Goal: Information Seeking & Learning: Learn about a topic

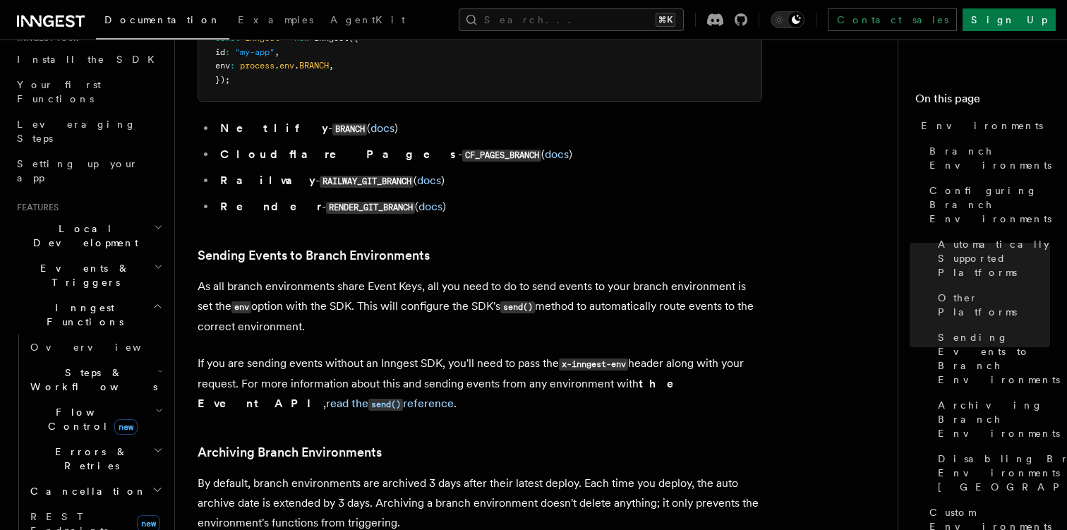
scroll to position [155, 0]
click at [94, 368] on span "Steps & Workflows" at bounding box center [91, 382] width 133 height 28
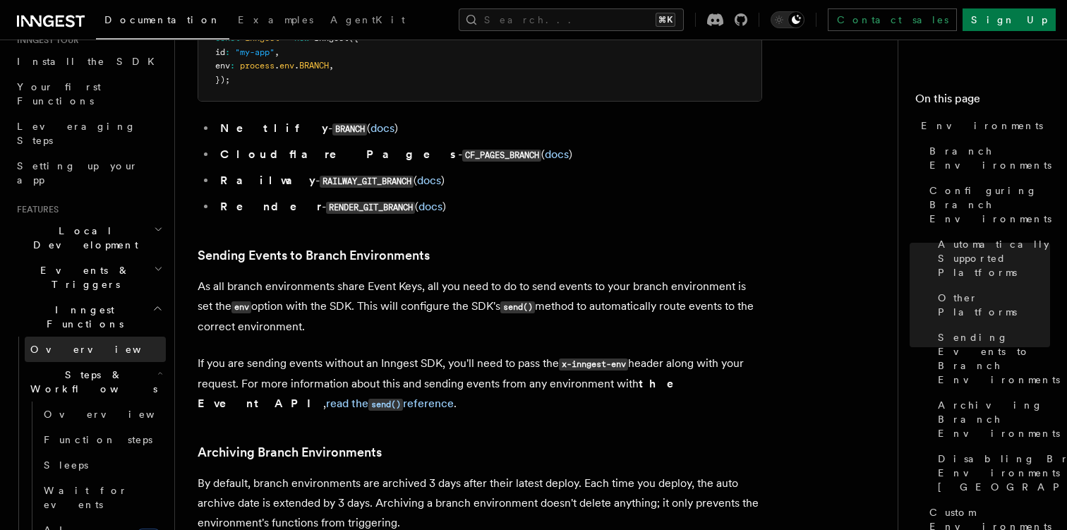
click at [73, 344] on span "Overview" at bounding box center [102, 349] width 145 height 11
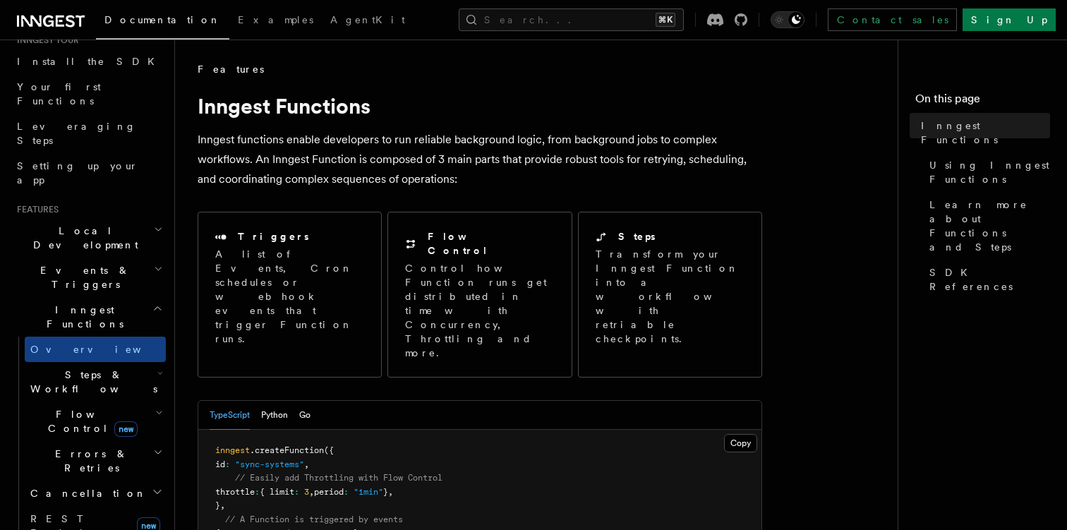
click at [106, 258] on h2 "Events & Triggers" at bounding box center [88, 278] width 155 height 40
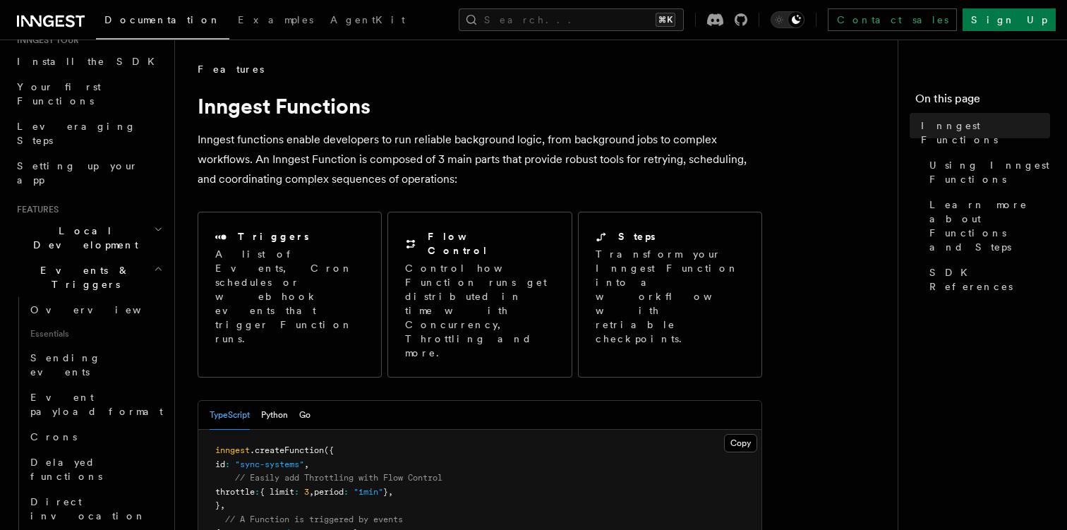
click at [114, 218] on h2 "Local Development" at bounding box center [88, 238] width 155 height 40
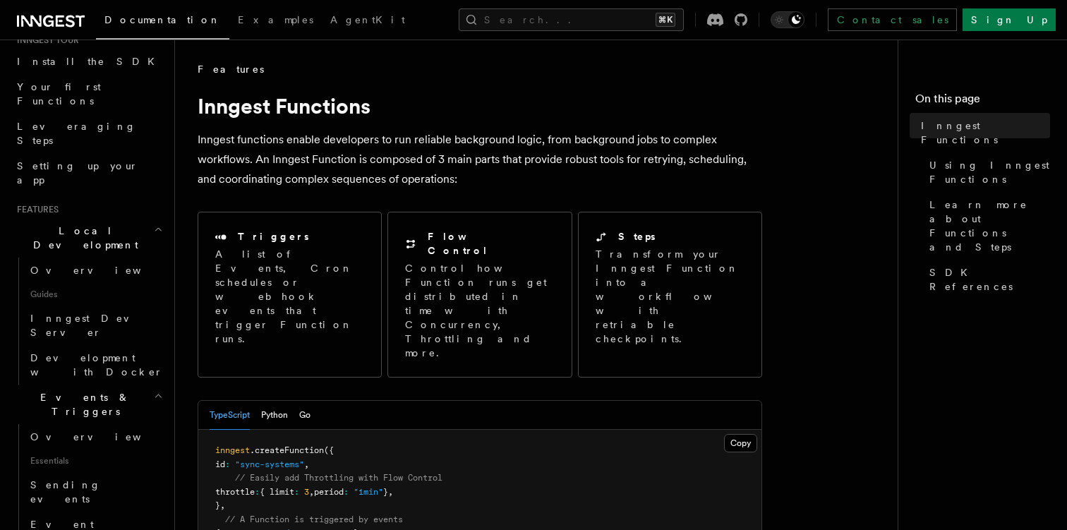
click at [114, 218] on h2 "Local Development" at bounding box center [88, 238] width 155 height 40
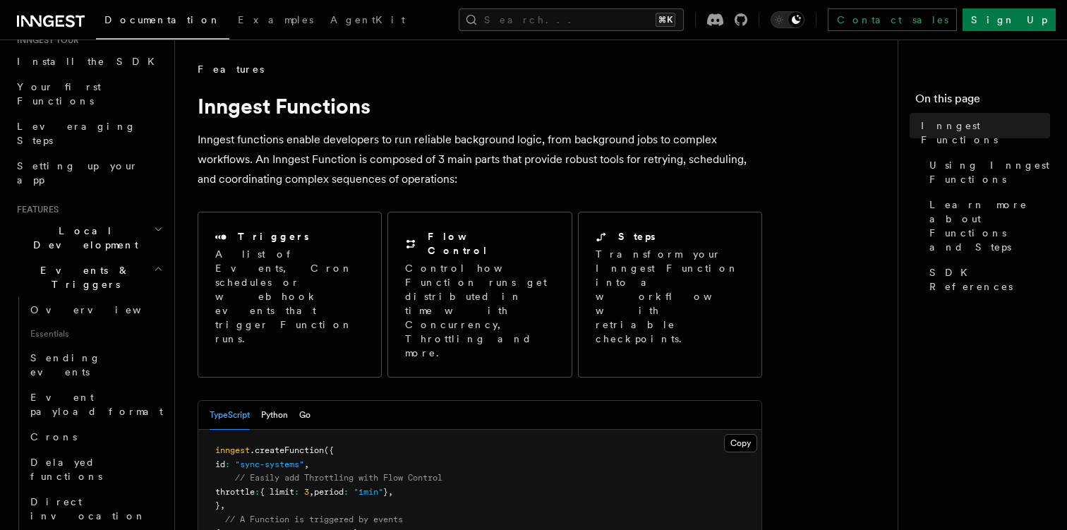
scroll to position [190, 0]
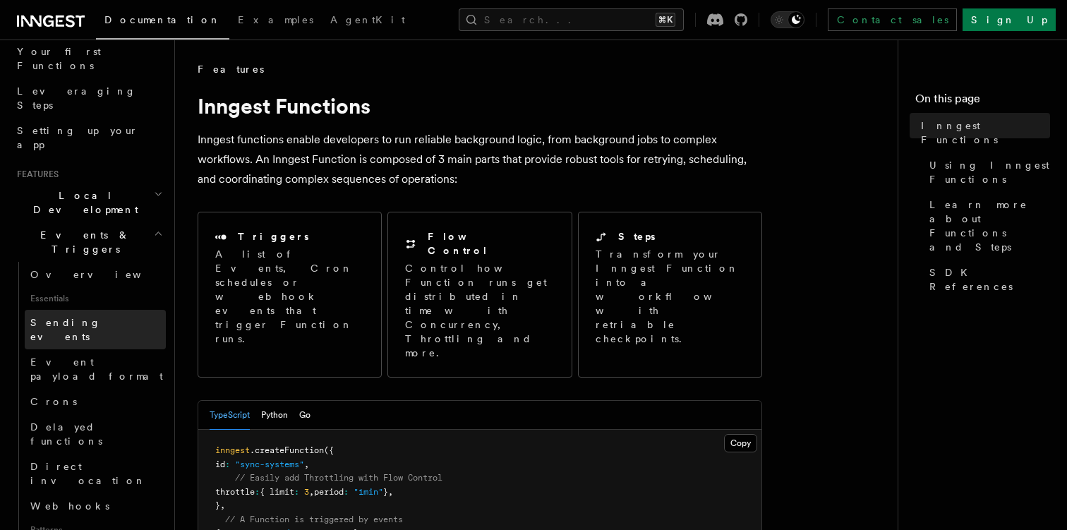
click at [61, 317] on span "Sending events" at bounding box center [65, 329] width 71 height 25
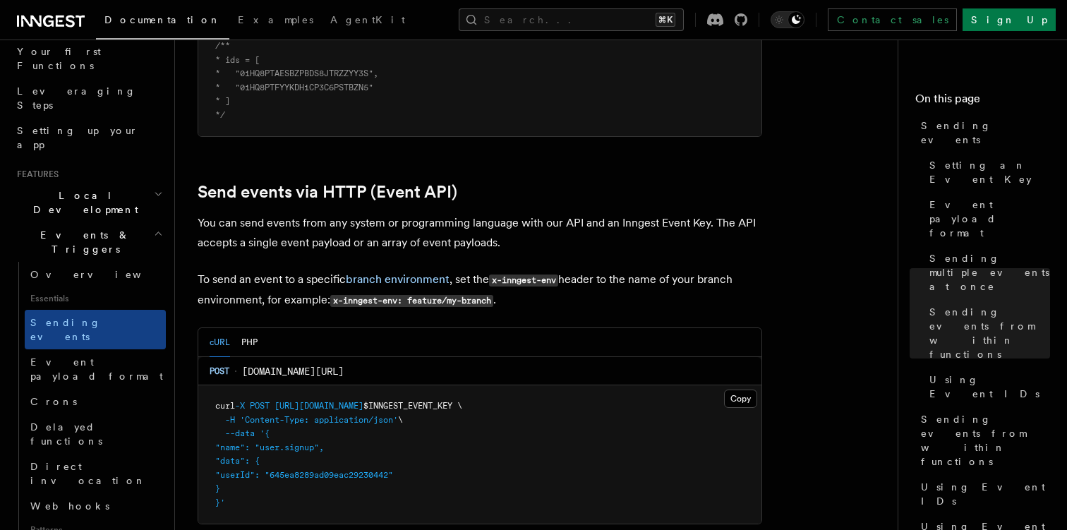
scroll to position [926, 0]
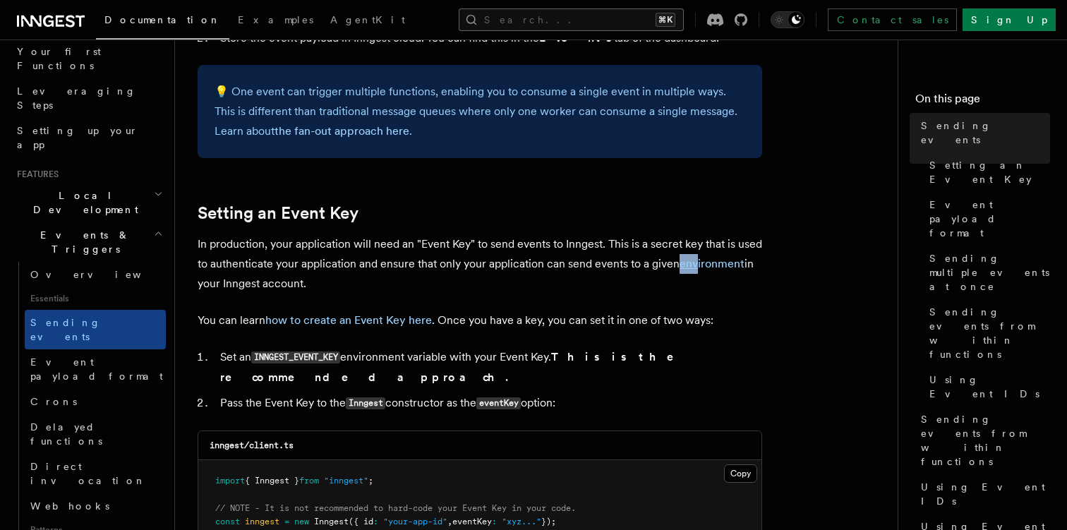
click at [593, 20] on button "Search... ⌘K" at bounding box center [571, 19] width 225 height 23
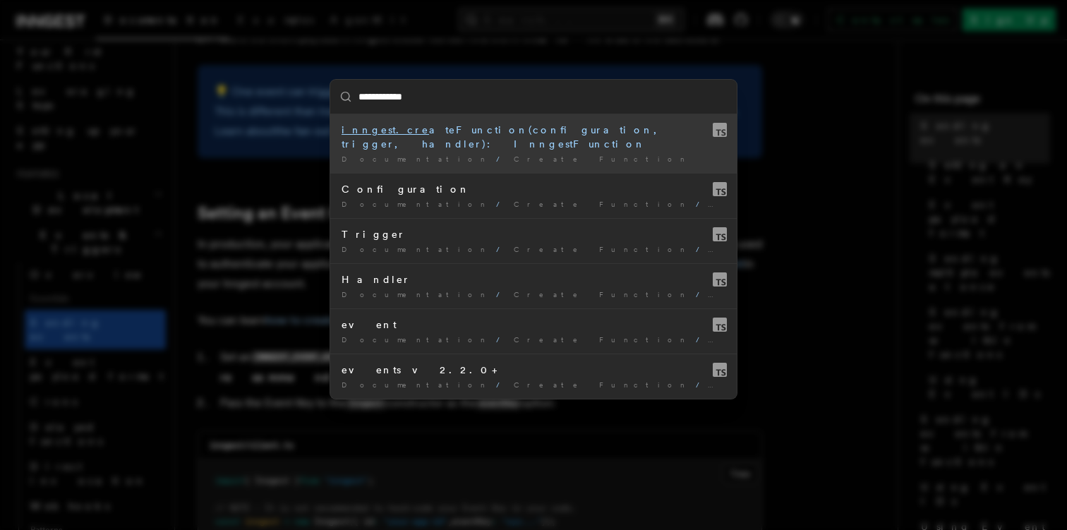
type input "**********"
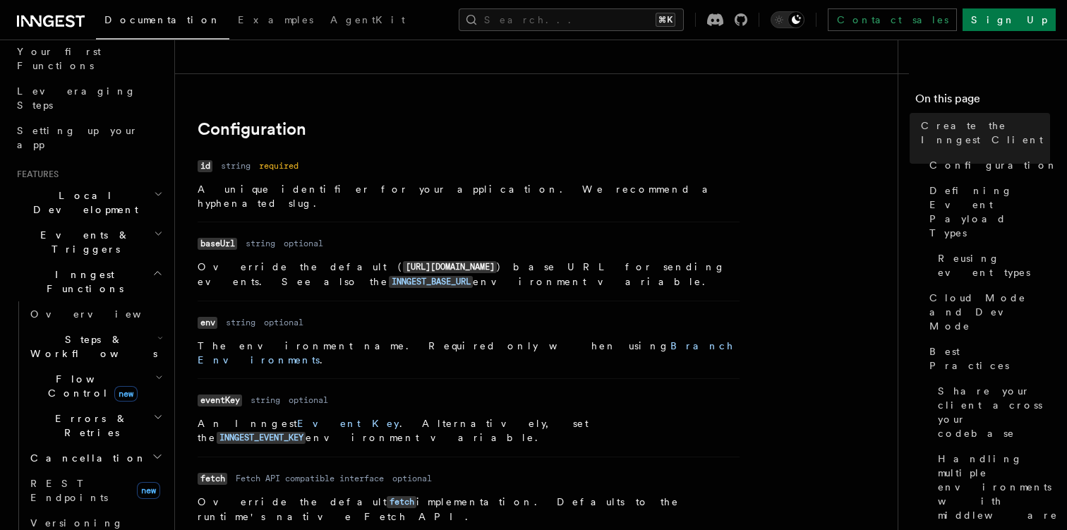
scroll to position [272, 0]
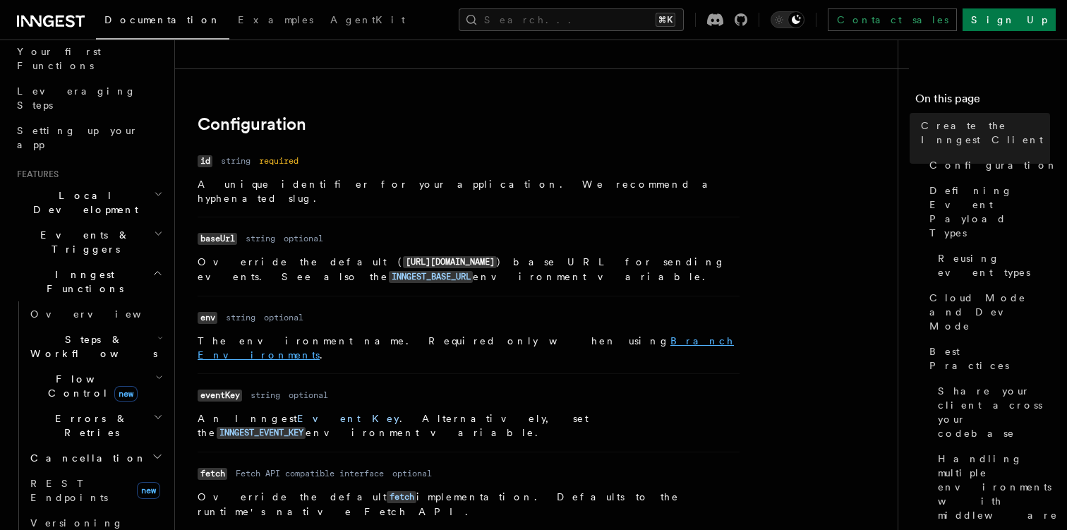
click at [476, 335] on link "Branch Environments" at bounding box center [466, 347] width 536 height 25
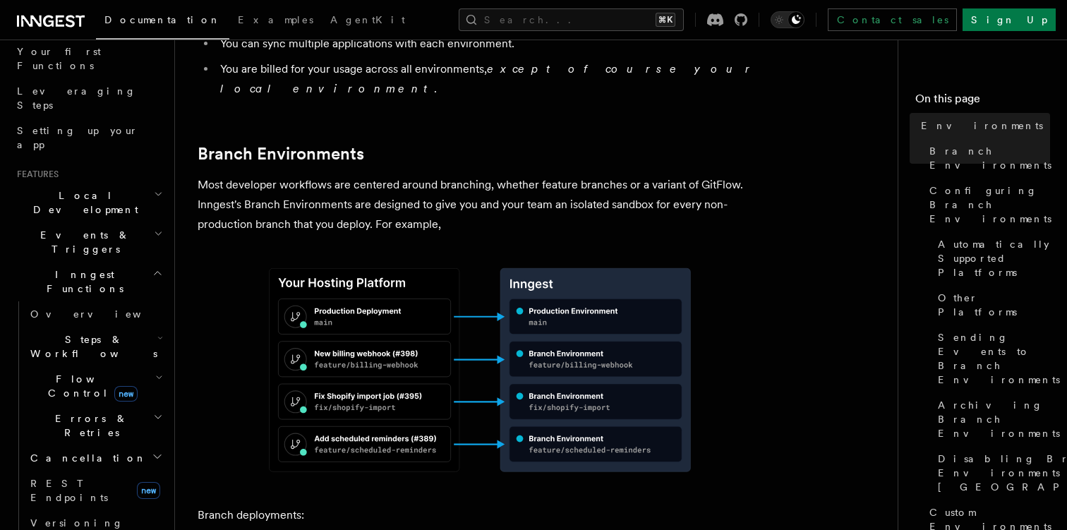
scroll to position [491, 0]
click at [605, 21] on button "Search... ⌘K" at bounding box center [571, 19] width 225 height 23
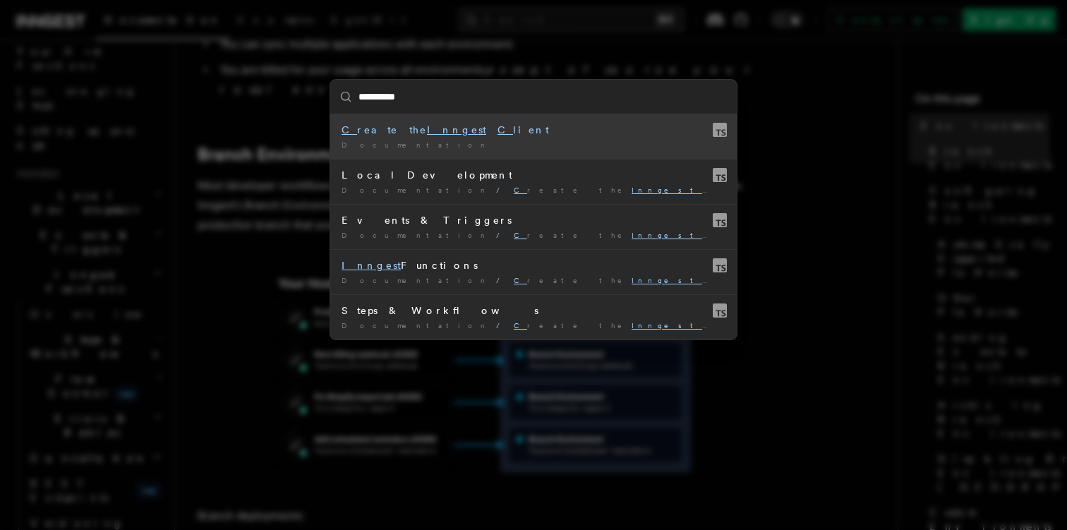
type input "**********"
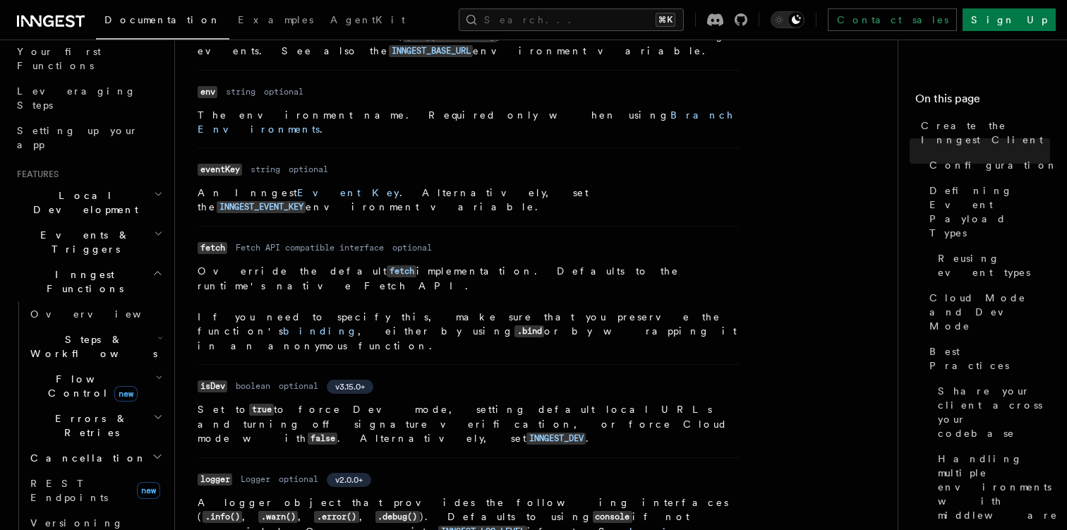
scroll to position [498, 0]
click at [214, 380] on code "isDev" at bounding box center [213, 386] width 30 height 12
